Goal: Task Accomplishment & Management: Use online tool/utility

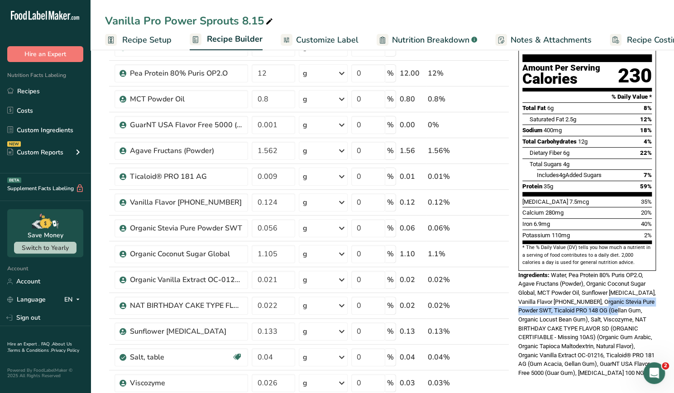
drag, startPoint x: 599, startPoint y: 278, endPoint x: 614, endPoint y: 292, distance: 20.5
click at [614, 292] on div "Ingredients: Water, Pea Protein 80% Puris OP2.O, Agave Fructans (Powder), Organ…" at bounding box center [587, 324] width 138 height 107
click at [602, 311] on span "Water, Pea Protein 80% Puris OP2.O, Agave Fructans (Powder), Organic Coconut Su…" at bounding box center [587, 324] width 138 height 105
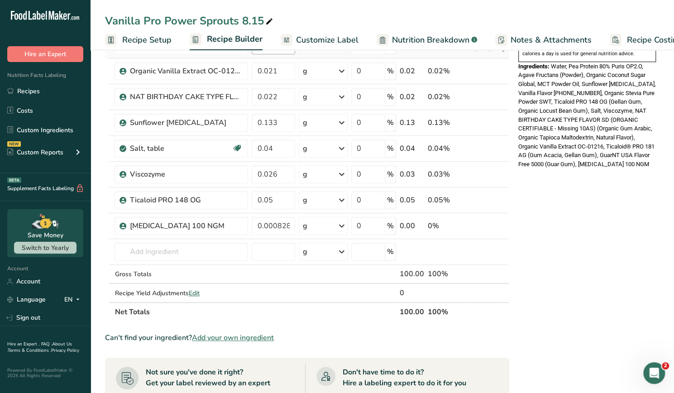
scroll to position [291, 0]
click at [288, 222] on input "0.000828" at bounding box center [273, 226] width 43 height 18
type input "0"
type input "0.0008"
click at [551, 229] on div "Nutrition Facts About 1 Serving Per Container Serving Size 360mL Amount Per Ser…" at bounding box center [587, 215] width 145 height 889
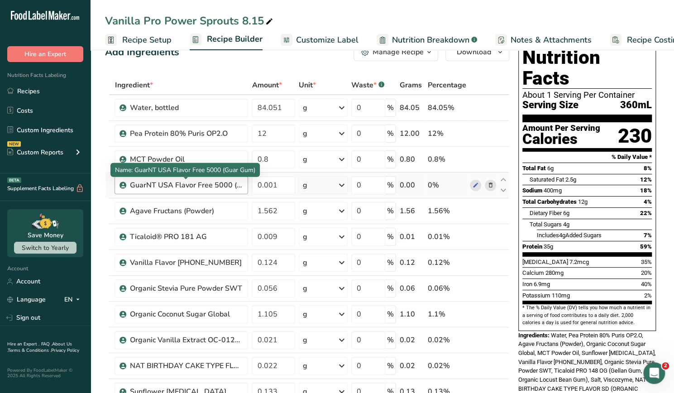
scroll to position [22, 0]
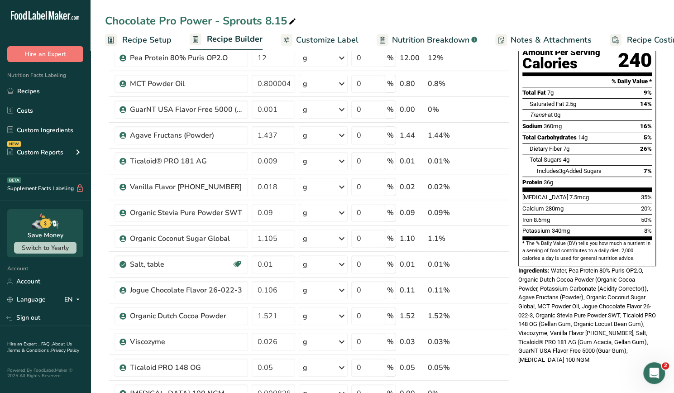
click at [96, 11] on div "Chocolate Pro Power - Sprouts 8.15 Recipe Setup Recipe Builder Customize Label …" at bounding box center [383, 25] width 584 height 50
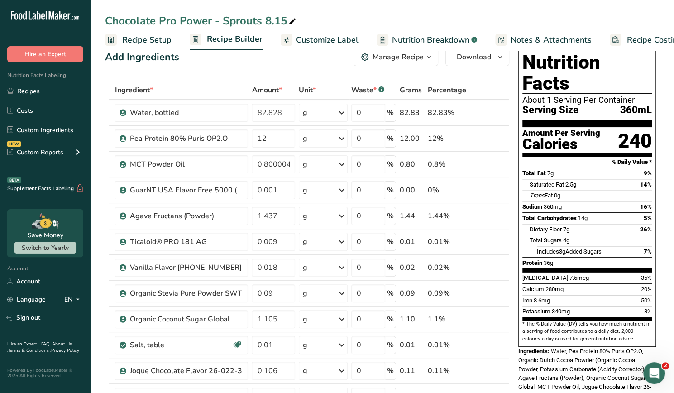
scroll to position [14, 0]
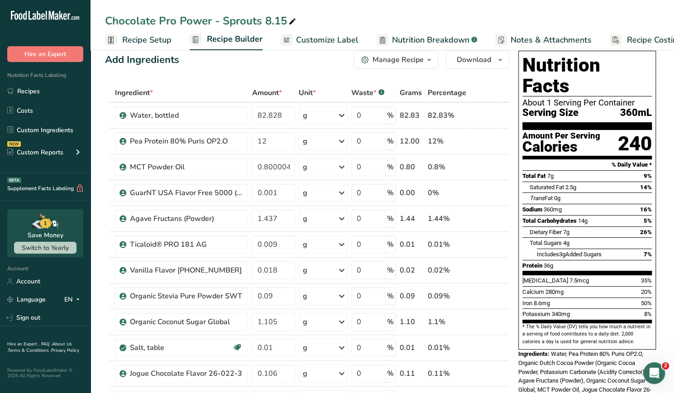
click at [595, 10] on div "Chocolate Pro Power - Sprouts 8.15 Recipe Setup Recipe Builder Customize Label …" at bounding box center [383, 25] width 584 height 50
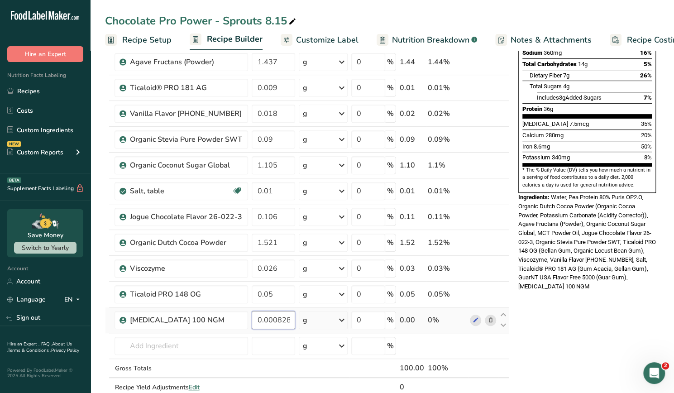
click at [289, 318] on input "0.000828" at bounding box center [273, 320] width 43 height 18
click at [662, 305] on section "Add Ingredients Manage Recipe Delete Recipe Duplicate Recipe Scale Recipe Save …" at bounding box center [383, 322] width 584 height 892
click at [278, 319] on input "0.0008" at bounding box center [273, 320] width 43 height 18
type input "0.0008"
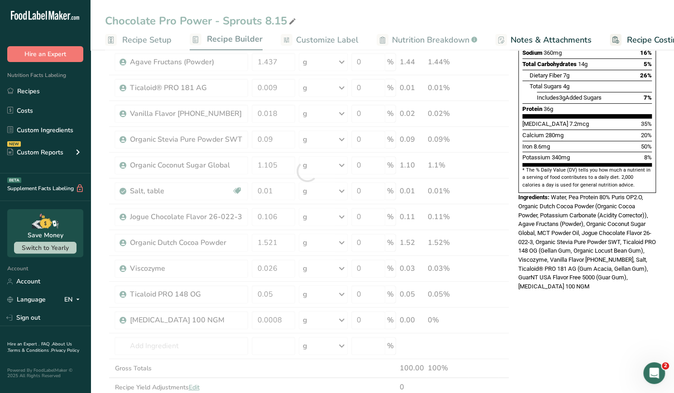
click at [649, 294] on div "Nutrition Facts About 1 Serving Per Container Serving Size 360mL Amount Per Ser…" at bounding box center [587, 321] width 145 height 863
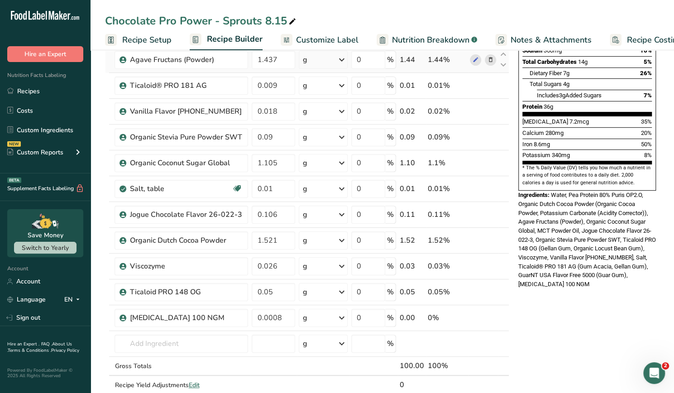
scroll to position [173, 0]
drag, startPoint x: 551, startPoint y: 106, endPoint x: 578, endPoint y: 107, distance: 26.3
click at [578, 116] on div "[MEDICAL_DATA] 7.2mcg 35%" at bounding box center [587, 121] width 129 height 11
